Goal: Information Seeking & Learning: Learn about a topic

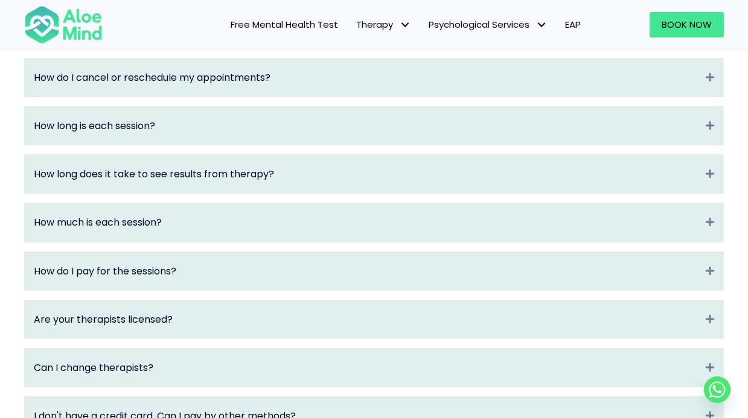
scroll to position [1428, 0]
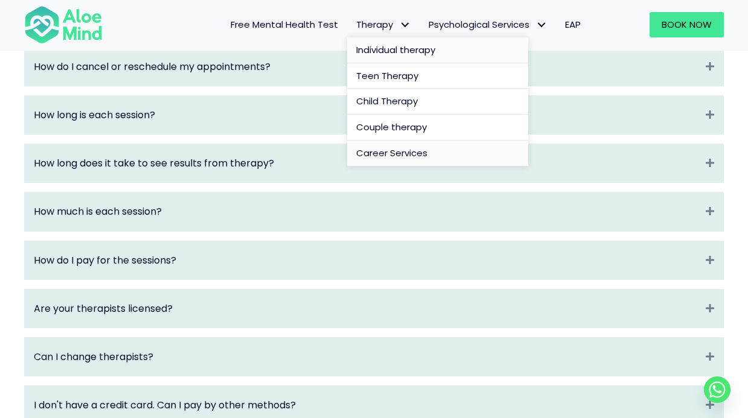
click at [396, 151] on span "Career Services" at bounding box center [391, 153] width 71 height 13
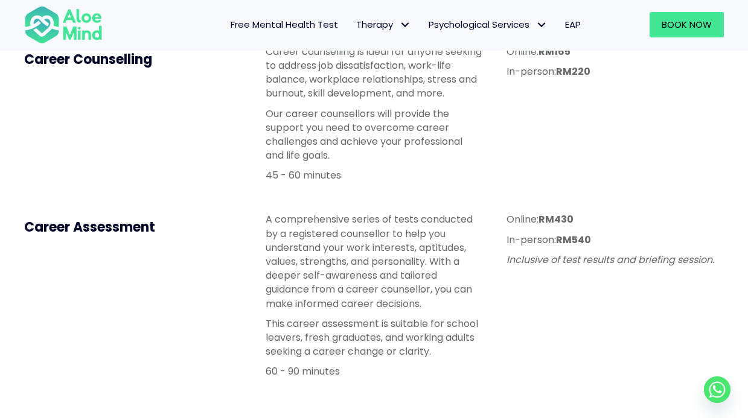
scroll to position [411, 0]
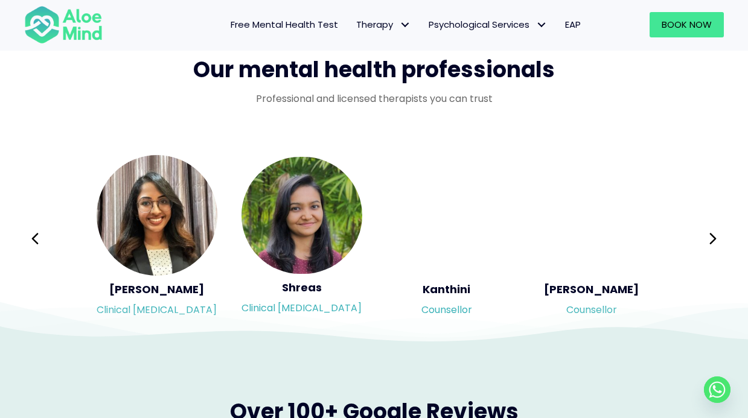
scroll to position [1955, 0]
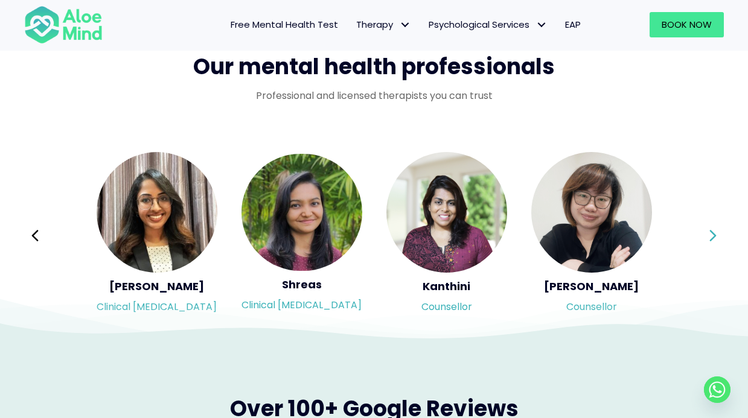
click at [716, 235] on icon at bounding box center [713, 236] width 8 height 23
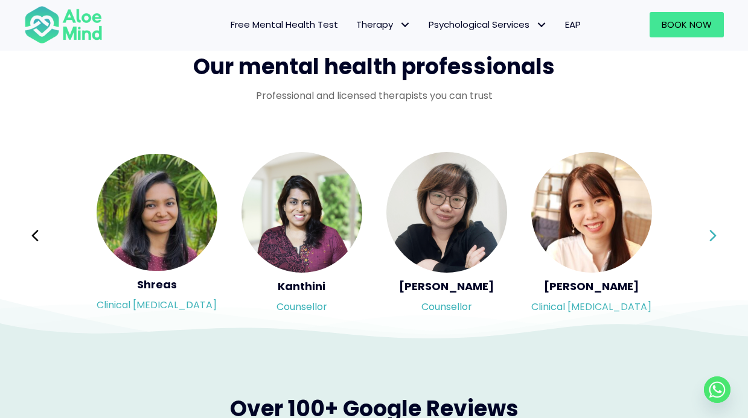
click at [716, 235] on icon at bounding box center [713, 236] width 8 height 23
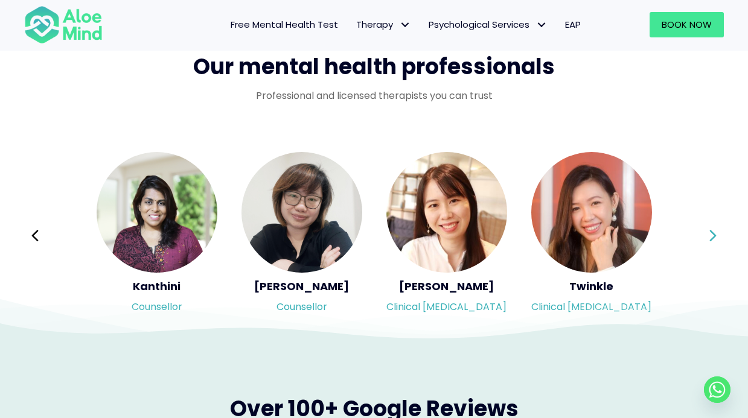
click at [716, 235] on icon at bounding box center [713, 236] width 8 height 23
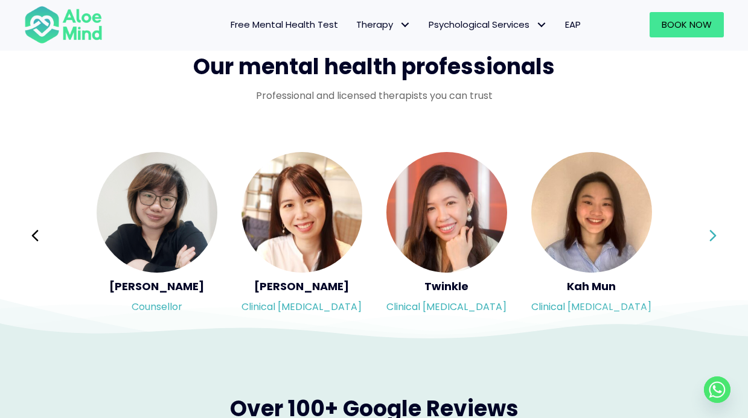
click at [716, 235] on icon at bounding box center [713, 236] width 8 height 23
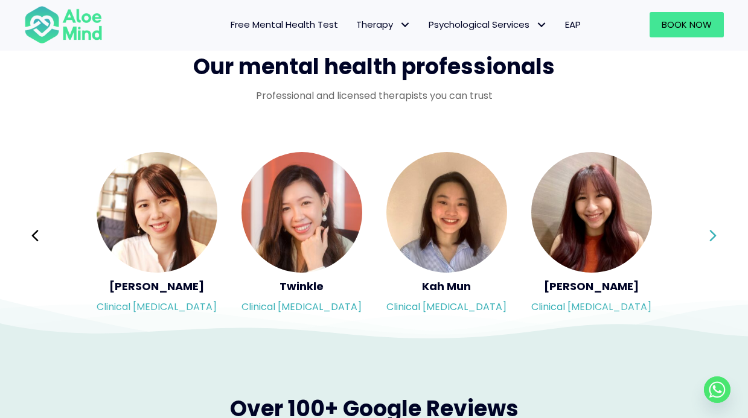
click at [716, 235] on icon at bounding box center [713, 236] width 8 height 23
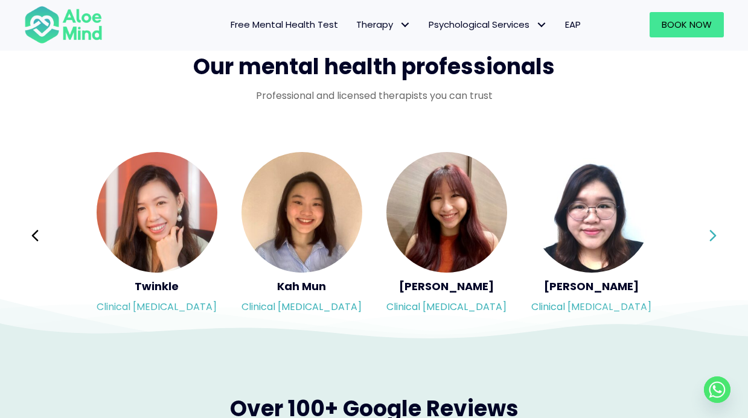
click at [716, 235] on icon at bounding box center [713, 236] width 8 height 23
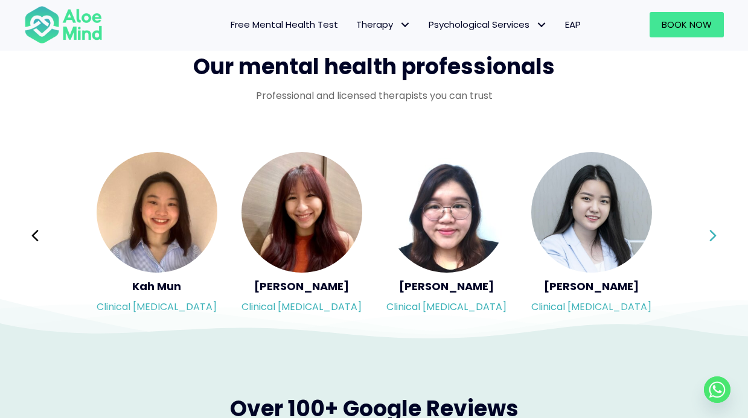
click at [716, 235] on icon at bounding box center [713, 236] width 8 height 23
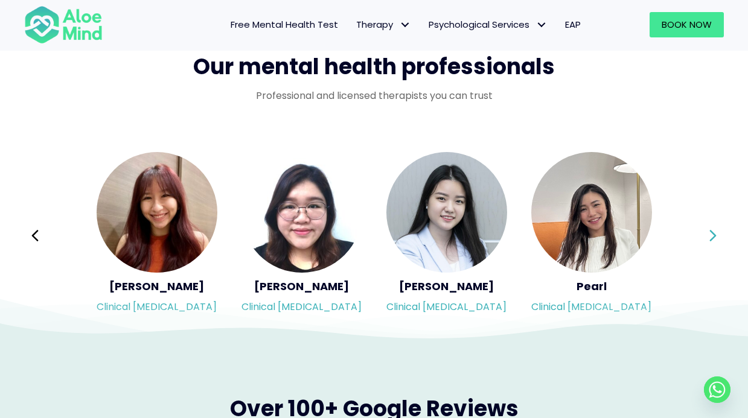
click at [716, 235] on icon at bounding box center [713, 236] width 8 height 23
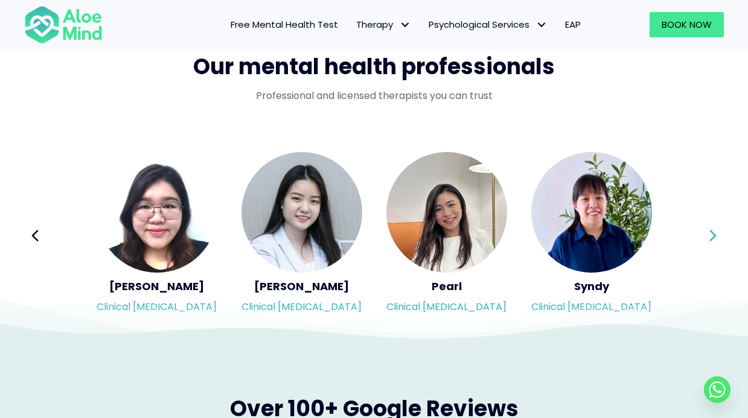
click at [716, 235] on icon at bounding box center [713, 236] width 8 height 23
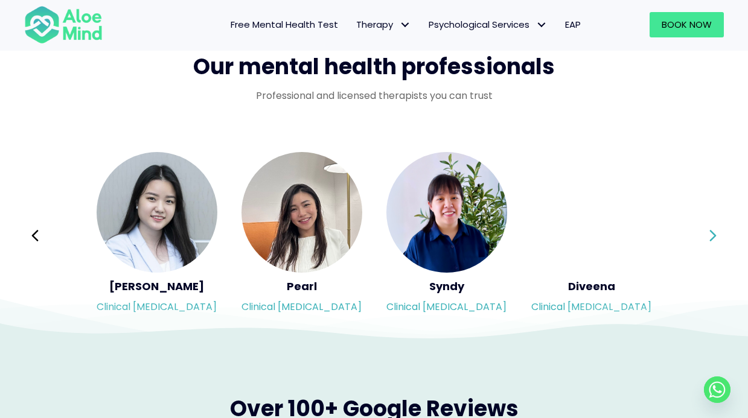
click at [716, 235] on icon at bounding box center [713, 236] width 8 height 23
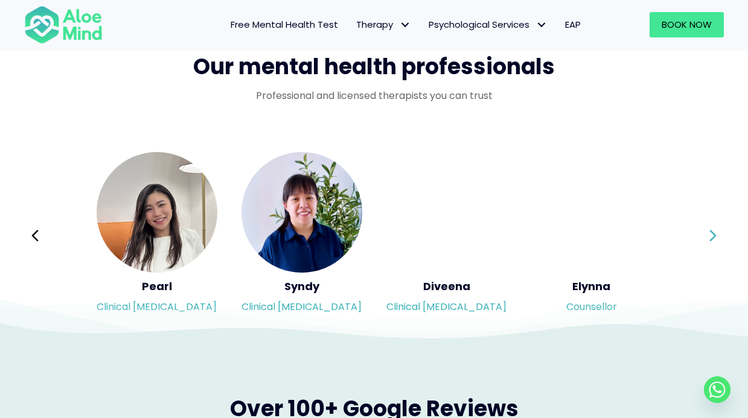
click at [716, 235] on icon at bounding box center [713, 236] width 8 height 23
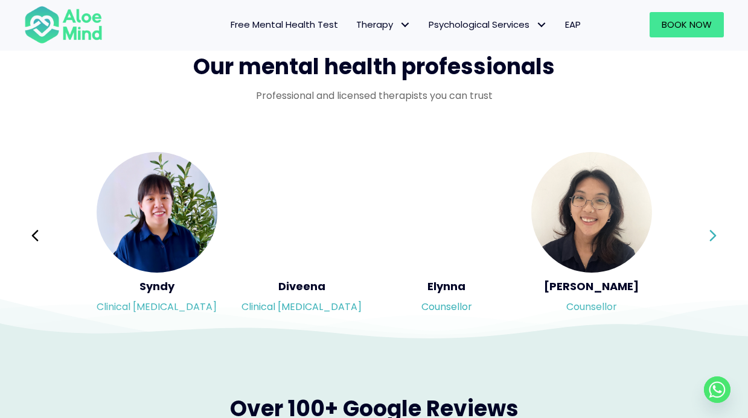
click at [716, 235] on icon at bounding box center [713, 236] width 8 height 23
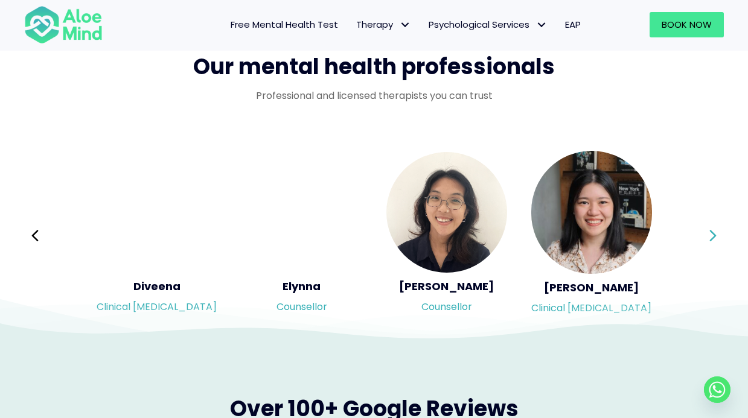
click at [716, 235] on icon at bounding box center [713, 236] width 8 height 23
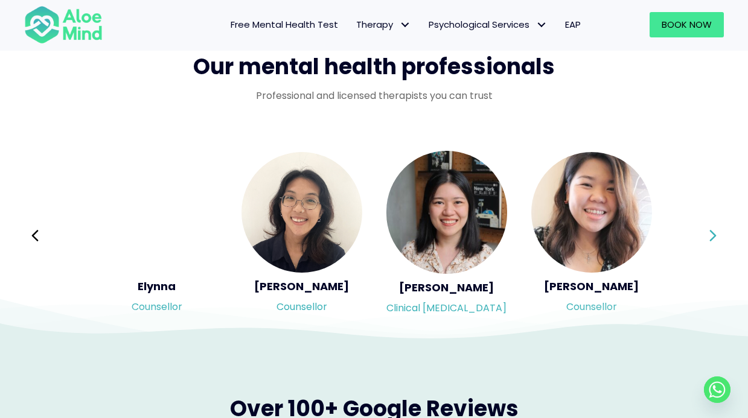
click at [716, 235] on icon at bounding box center [713, 236] width 8 height 23
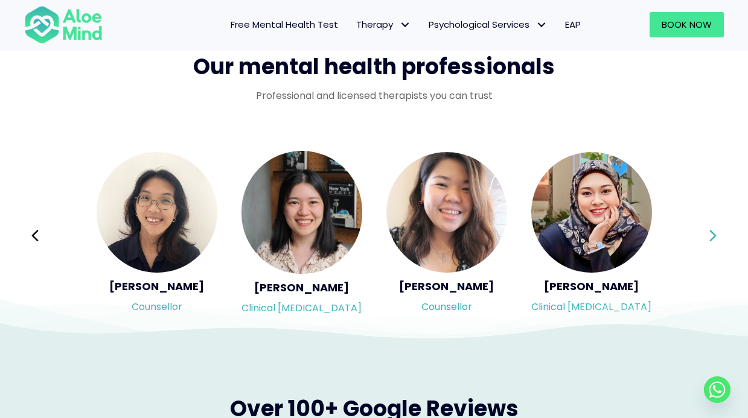
click at [716, 235] on icon at bounding box center [713, 236] width 8 height 23
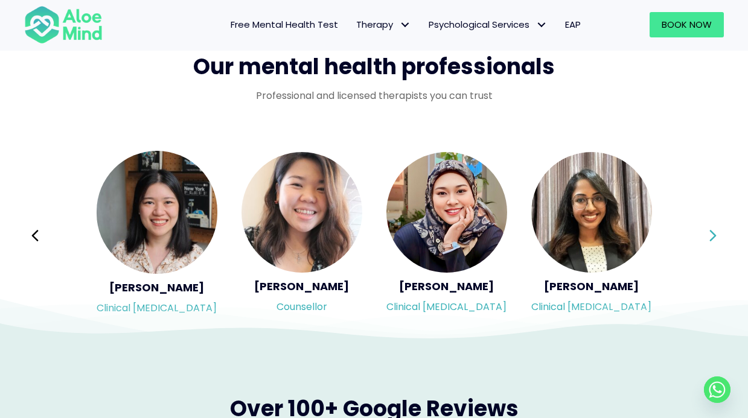
click at [716, 235] on icon at bounding box center [713, 236] width 8 height 23
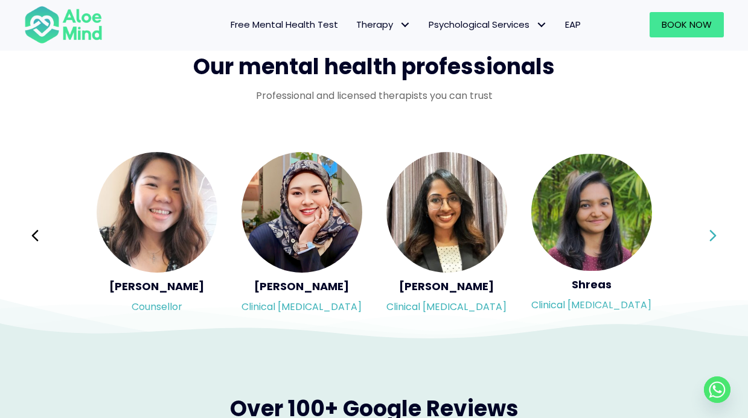
click at [716, 235] on icon at bounding box center [713, 236] width 8 height 23
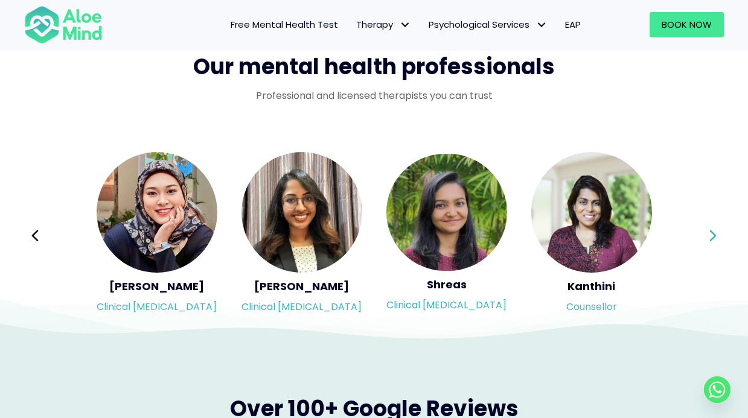
click at [716, 235] on icon at bounding box center [713, 236] width 8 height 23
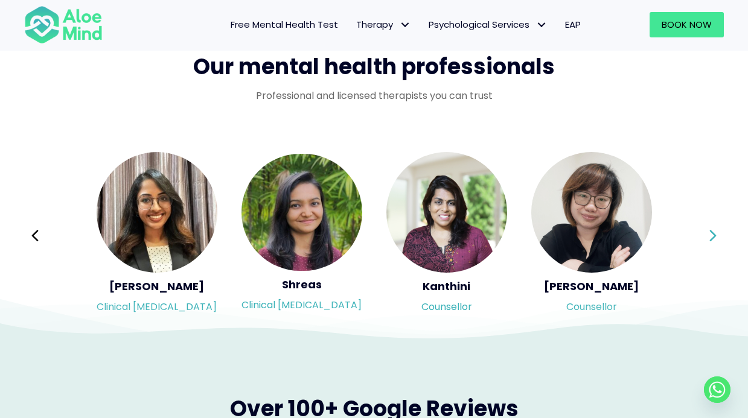
click at [716, 235] on icon at bounding box center [713, 236] width 8 height 23
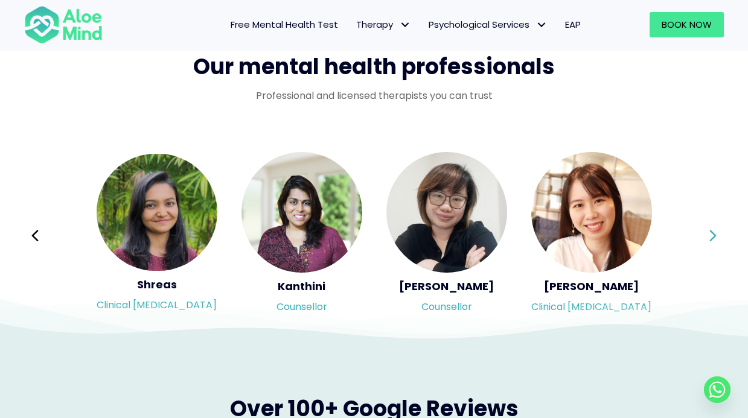
click at [716, 235] on icon at bounding box center [713, 236] width 8 height 23
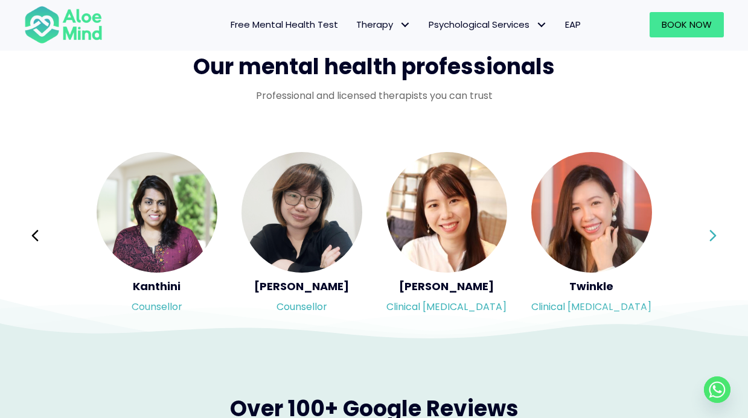
click at [716, 235] on icon at bounding box center [713, 236] width 8 height 23
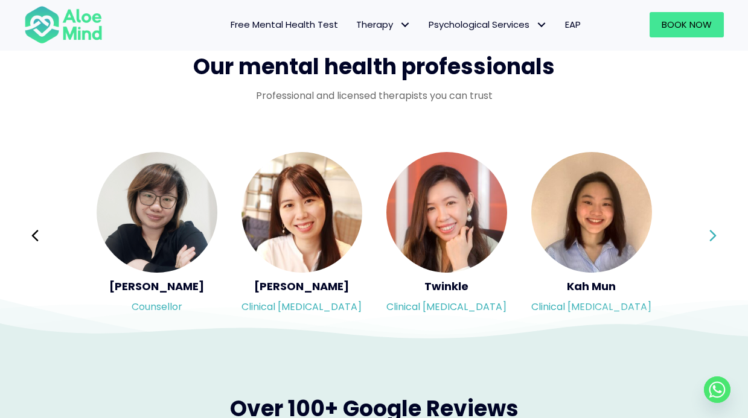
click at [716, 235] on icon at bounding box center [713, 236] width 8 height 23
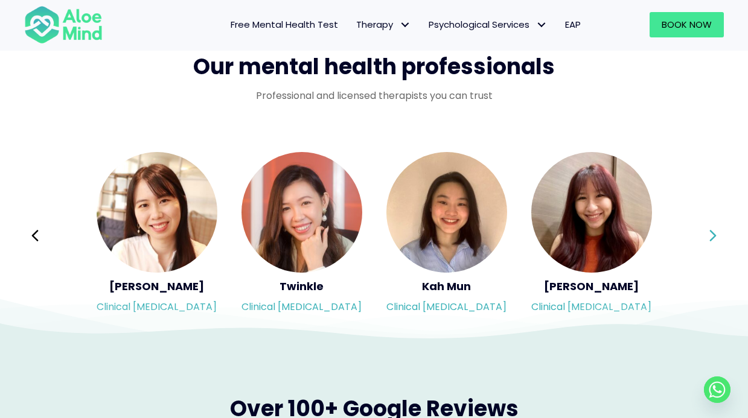
click at [716, 235] on icon at bounding box center [713, 236] width 8 height 23
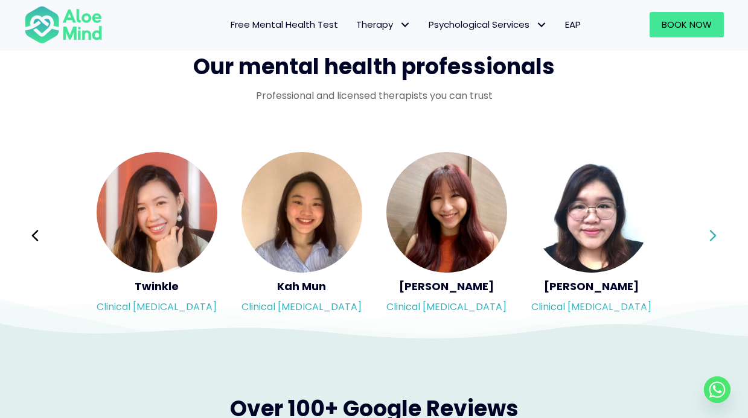
click at [716, 235] on icon at bounding box center [713, 236] width 8 height 23
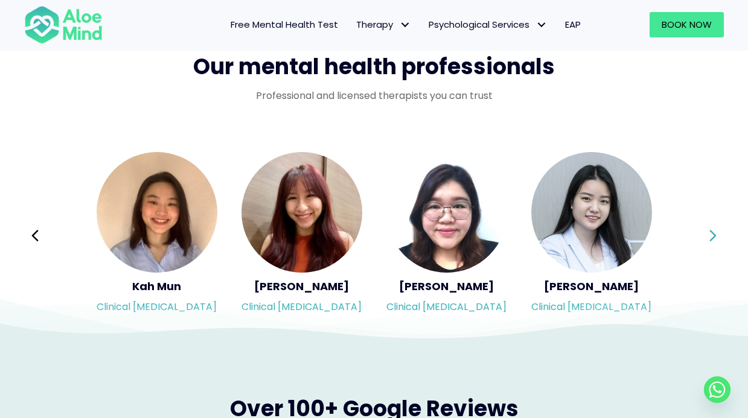
click at [716, 235] on icon at bounding box center [713, 236] width 8 height 23
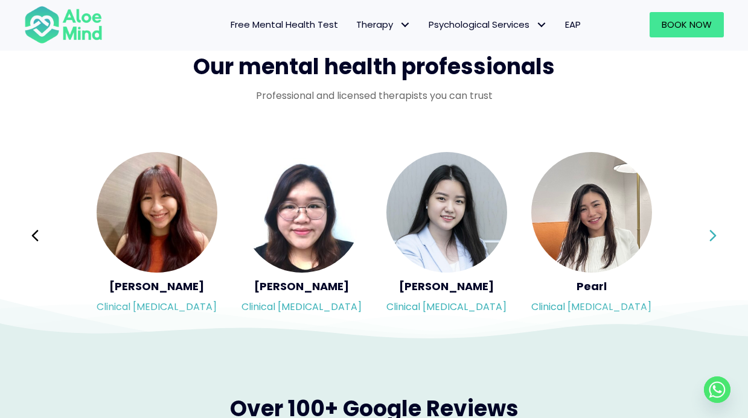
click at [716, 235] on icon at bounding box center [713, 236] width 8 height 23
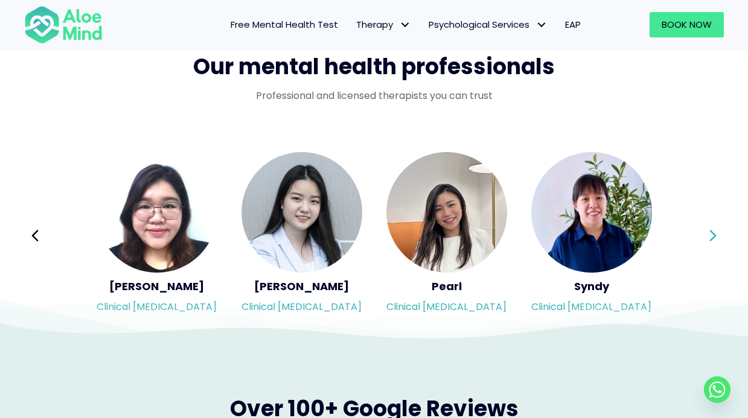
click at [716, 235] on div "Syndy Clinical psychologist Diveena Clinical psychologist Elynna Counsellor Eme…" at bounding box center [374, 236] width 700 height 170
click at [716, 235] on icon at bounding box center [713, 236] width 8 height 23
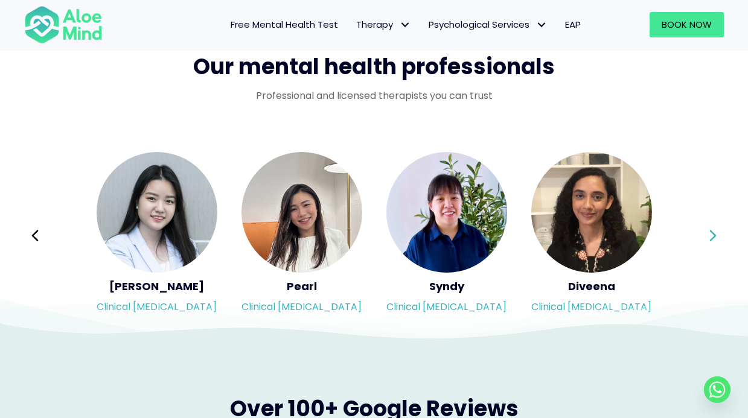
click at [716, 235] on icon at bounding box center [713, 236] width 8 height 23
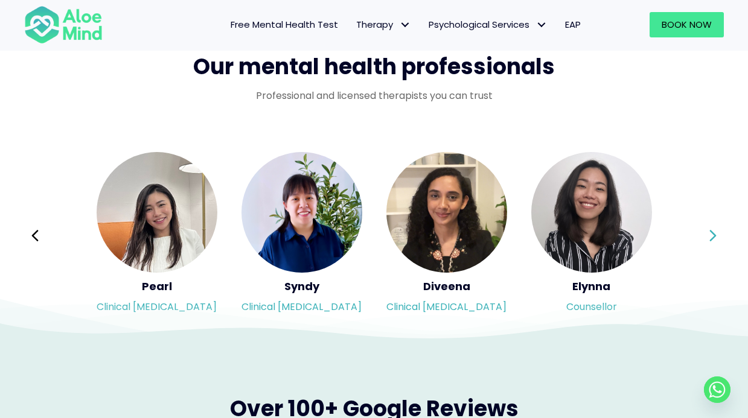
click at [716, 235] on icon at bounding box center [713, 236] width 8 height 23
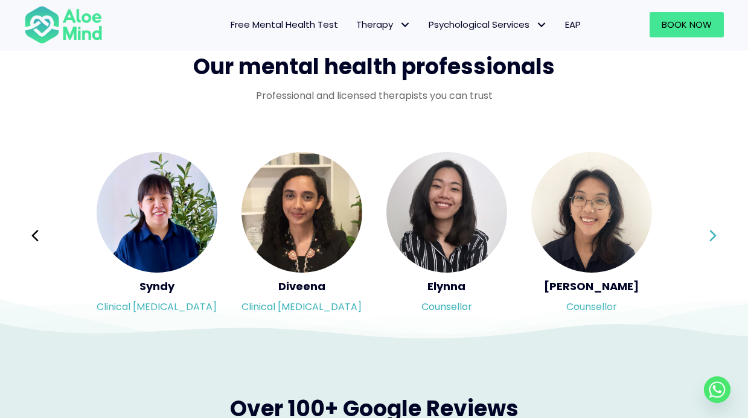
click at [716, 235] on icon at bounding box center [713, 236] width 8 height 23
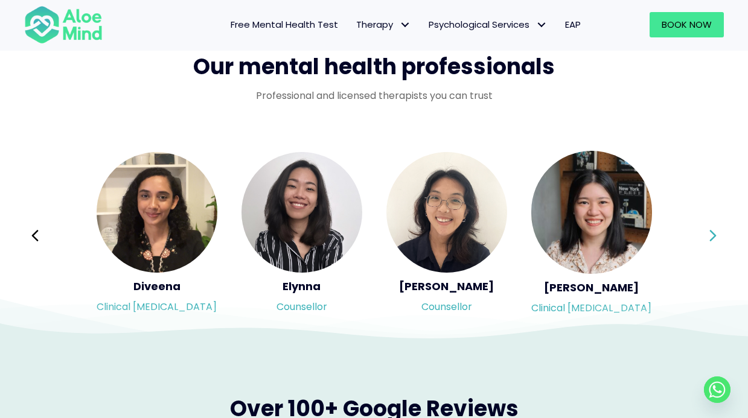
click at [716, 235] on icon at bounding box center [713, 236] width 8 height 23
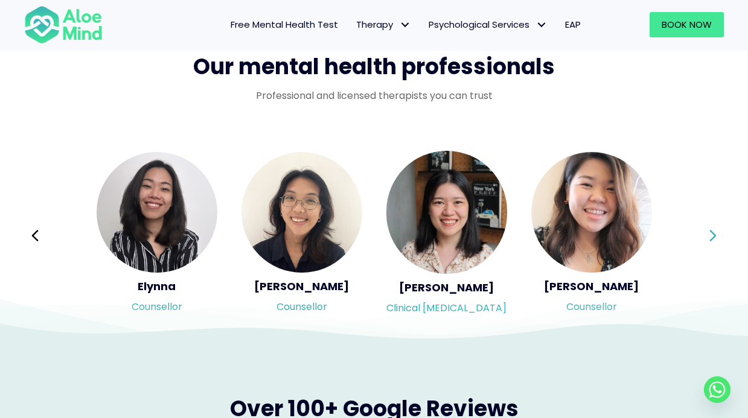
click at [716, 235] on icon at bounding box center [713, 236] width 8 height 23
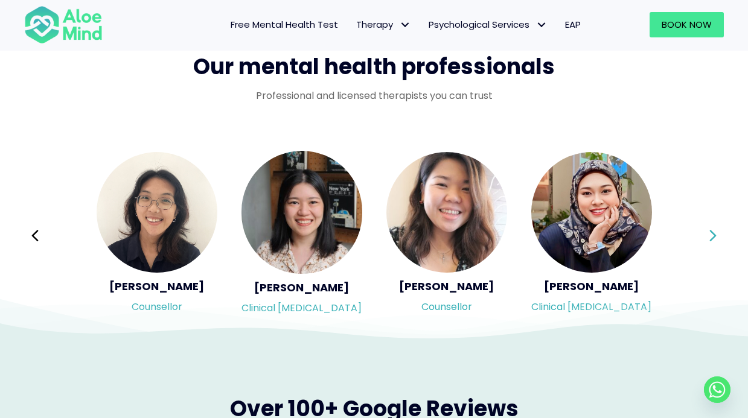
click at [716, 235] on icon at bounding box center [713, 236] width 8 height 23
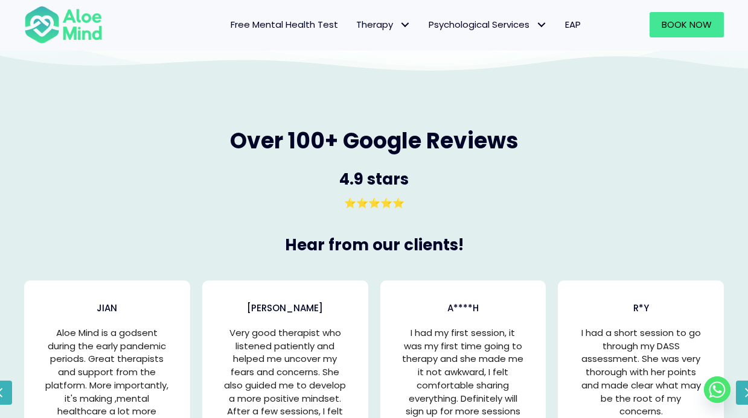
scroll to position [2331, 0]
